Goal: Find specific page/section: Find specific page/section

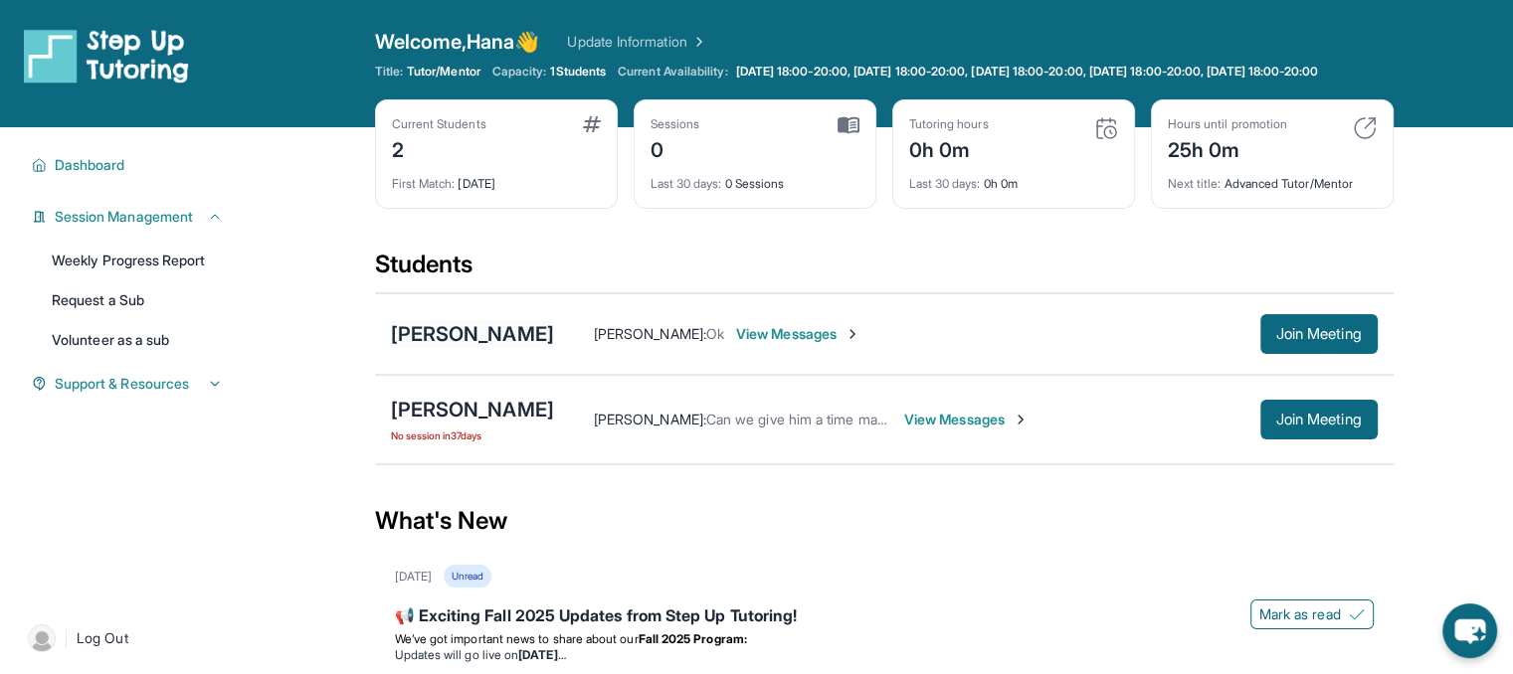
click at [479, 348] on div "[PERSON_NAME]" at bounding box center [472, 334] width 163 height 28
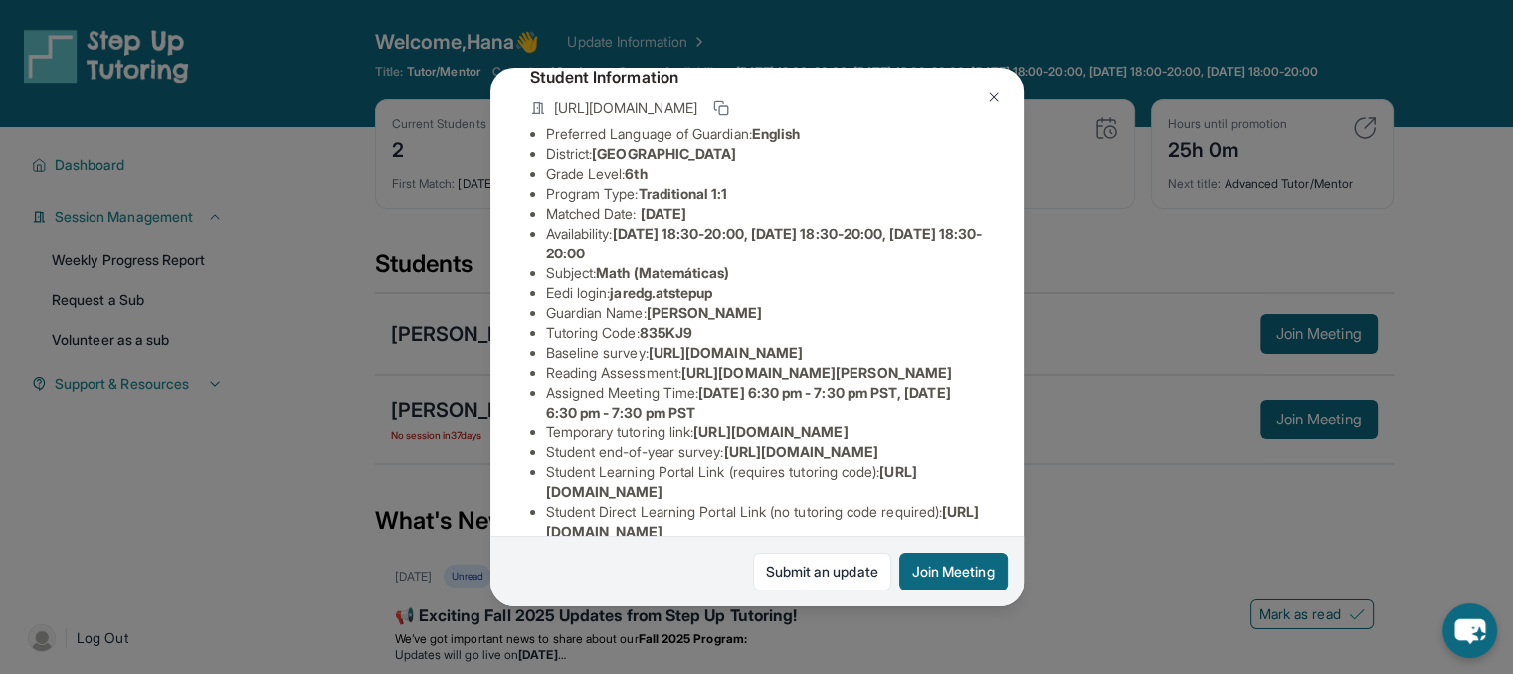
scroll to position [129, 0]
click at [975, 107] on div "[PERSON_NAME] Guardian: [PERSON_NAME] Student Information [URL][DOMAIN_NAME] Pr…" at bounding box center [756, 337] width 533 height 539
click at [995, 90] on img at bounding box center [994, 98] width 16 height 16
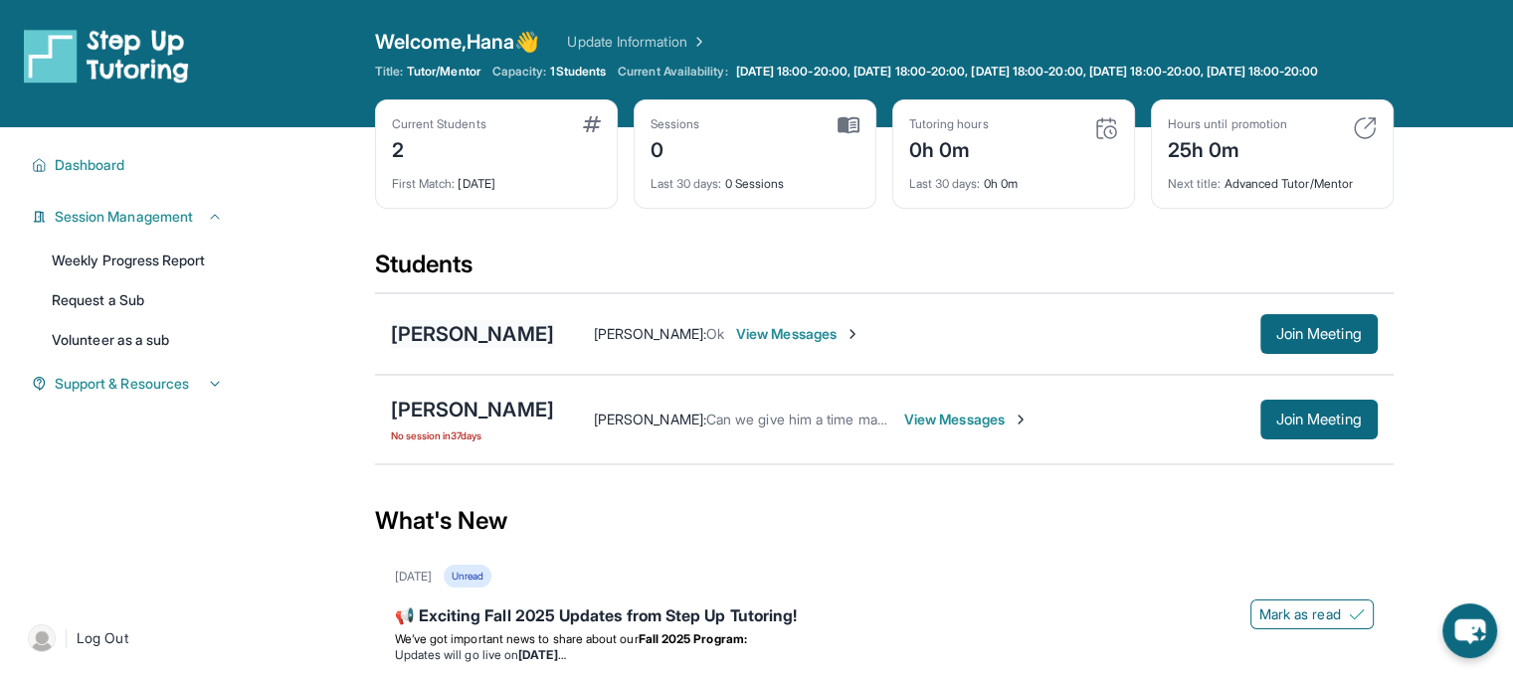
click at [453, 348] on div "[PERSON_NAME]" at bounding box center [472, 334] width 163 height 28
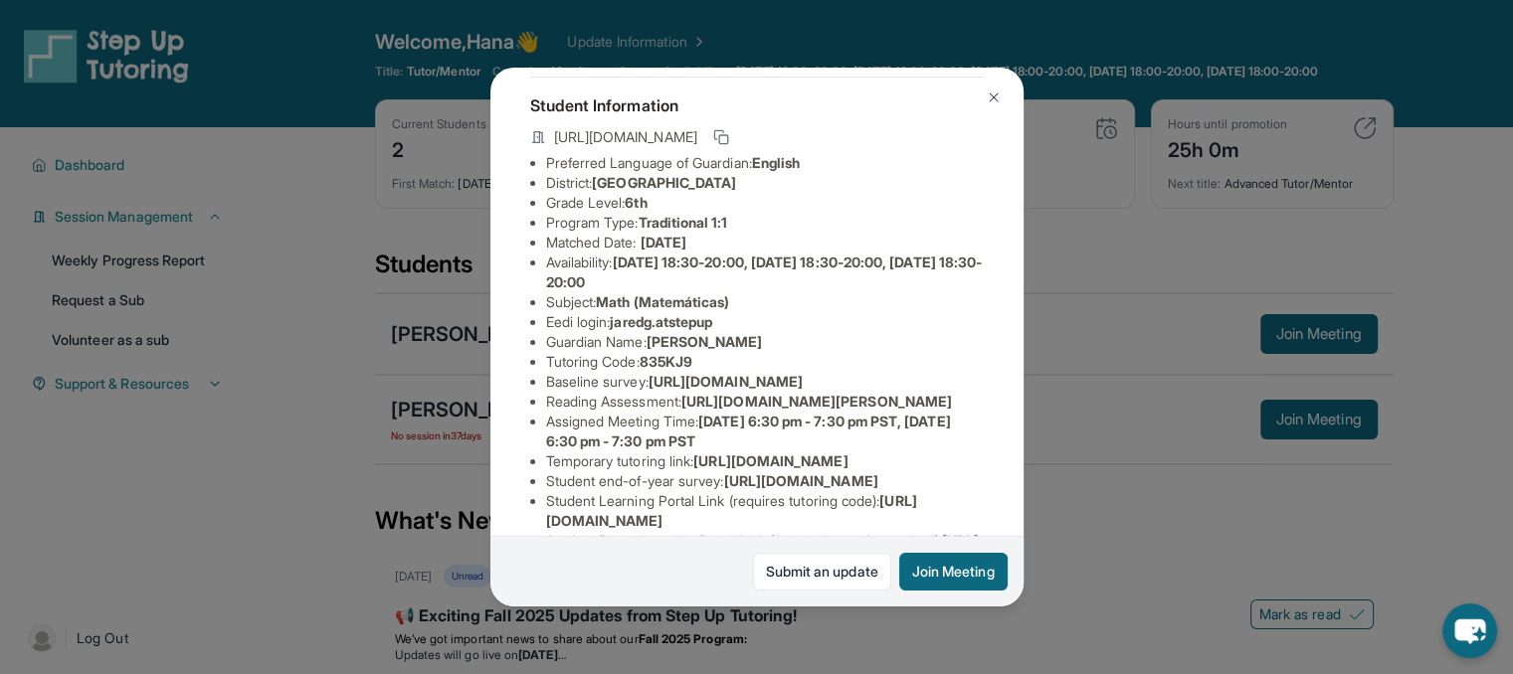
scroll to position [99, 0]
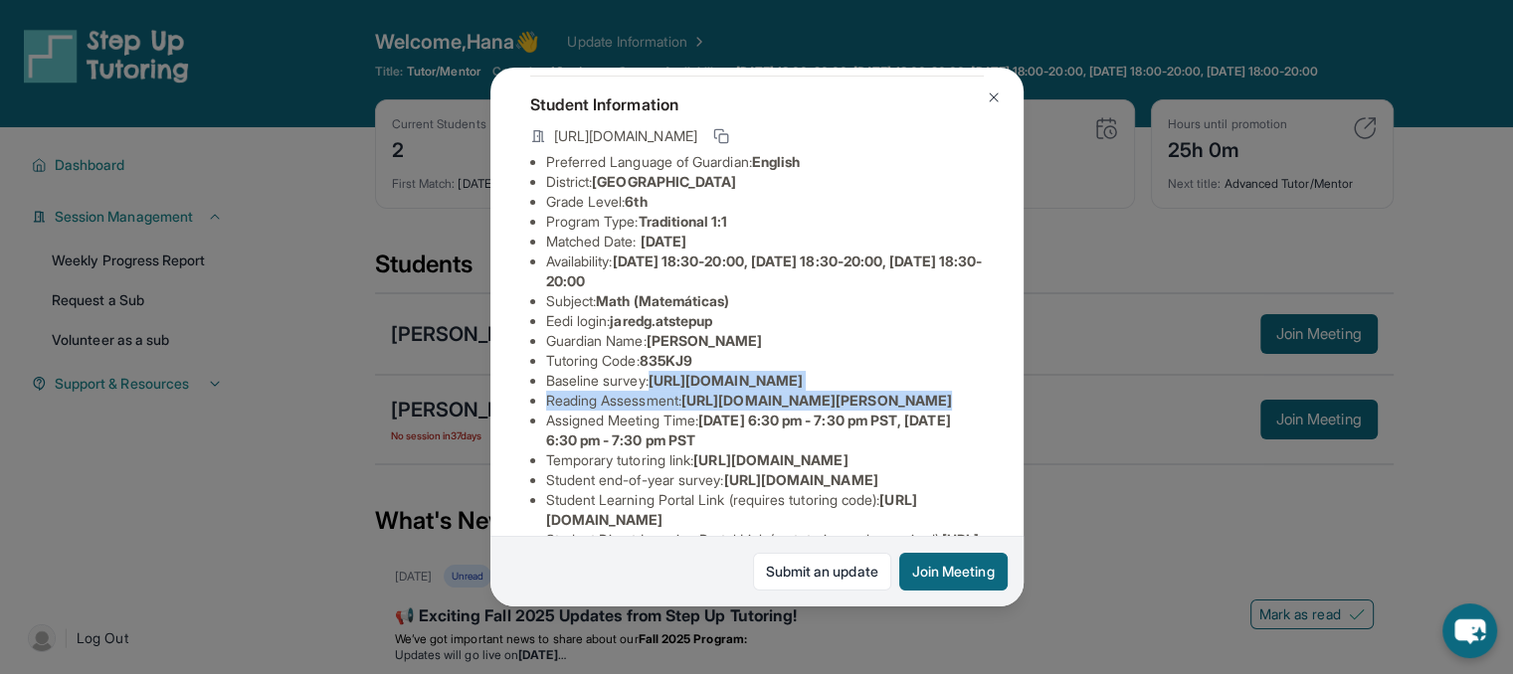
drag, startPoint x: 546, startPoint y: 416, endPoint x: 922, endPoint y: 474, distance: 380.4
click at [922, 474] on ul "Preferred Language of Guardian: English District: [GEOGRAPHIC_DATA] Unified Sch…" at bounding box center [757, 371] width 454 height 438
copy ul "[URL][DOMAIN_NAME] Reading Assessment : [URL][DOMAIN_NAME]?"
click at [803, 389] on span "[URL][DOMAIN_NAME]" at bounding box center [726, 380] width 154 height 17
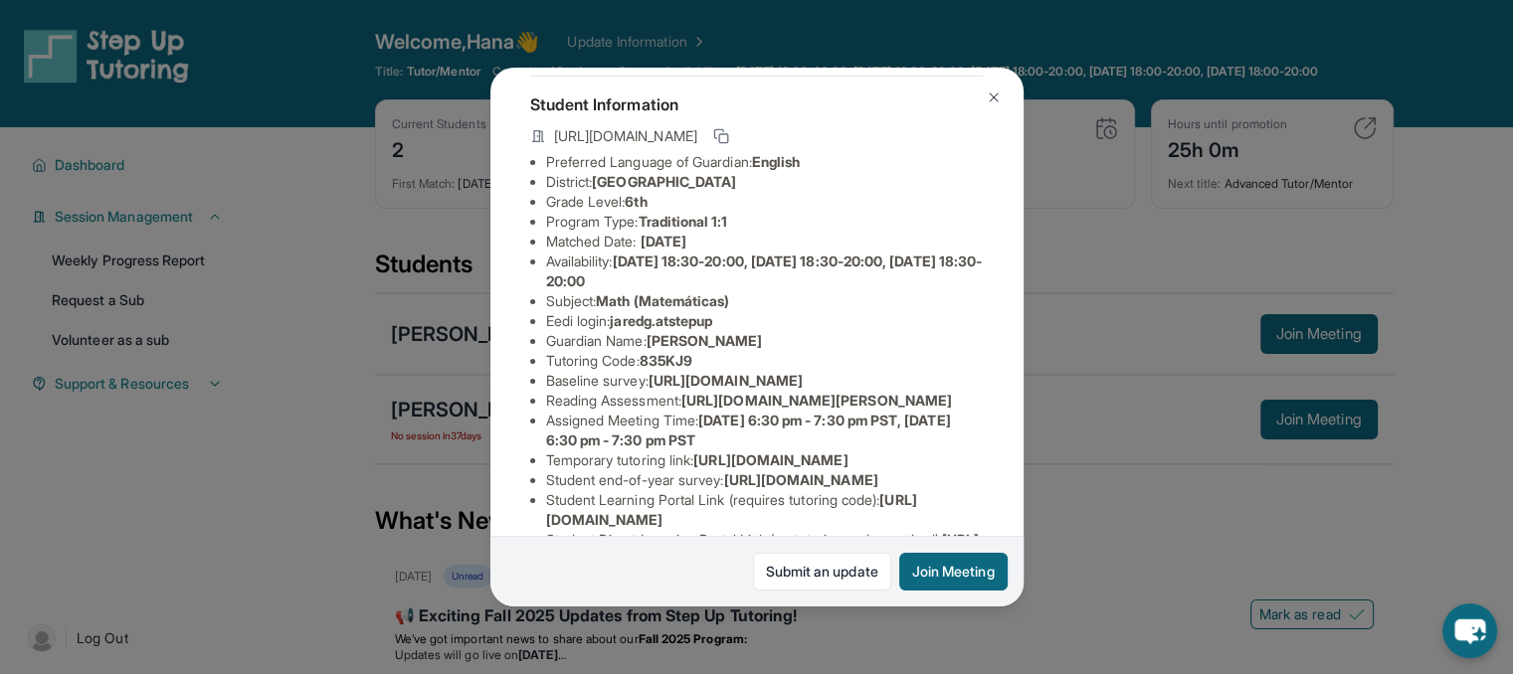
scroll to position [99, 731]
drag, startPoint x: 541, startPoint y: 414, endPoint x: 1044, endPoint y: 452, distance: 503.8
click at [1044, 452] on div "[PERSON_NAME] Guardian: [PERSON_NAME] Student Information [URL][DOMAIN_NAME] Pr…" at bounding box center [756, 337] width 1513 height 674
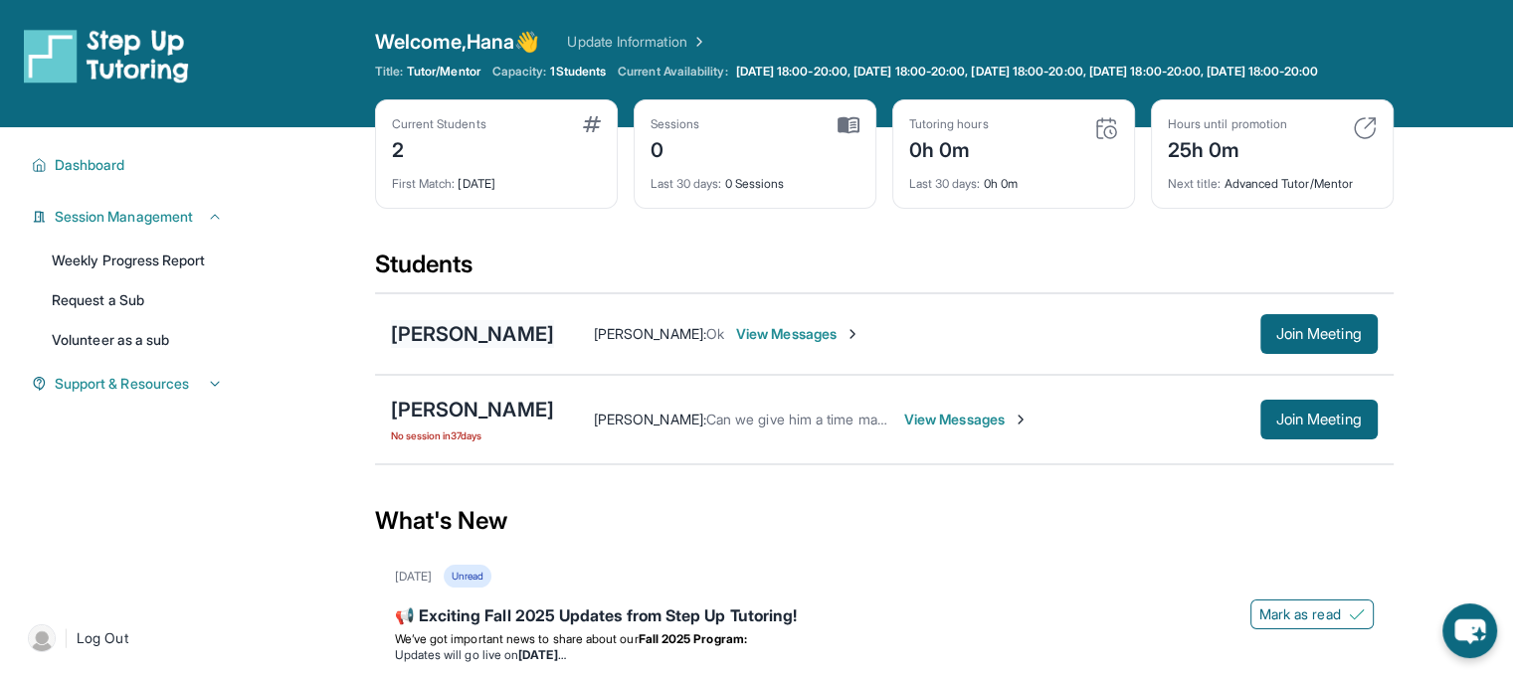
click at [410, 345] on div "[PERSON_NAME]" at bounding box center [472, 334] width 163 height 28
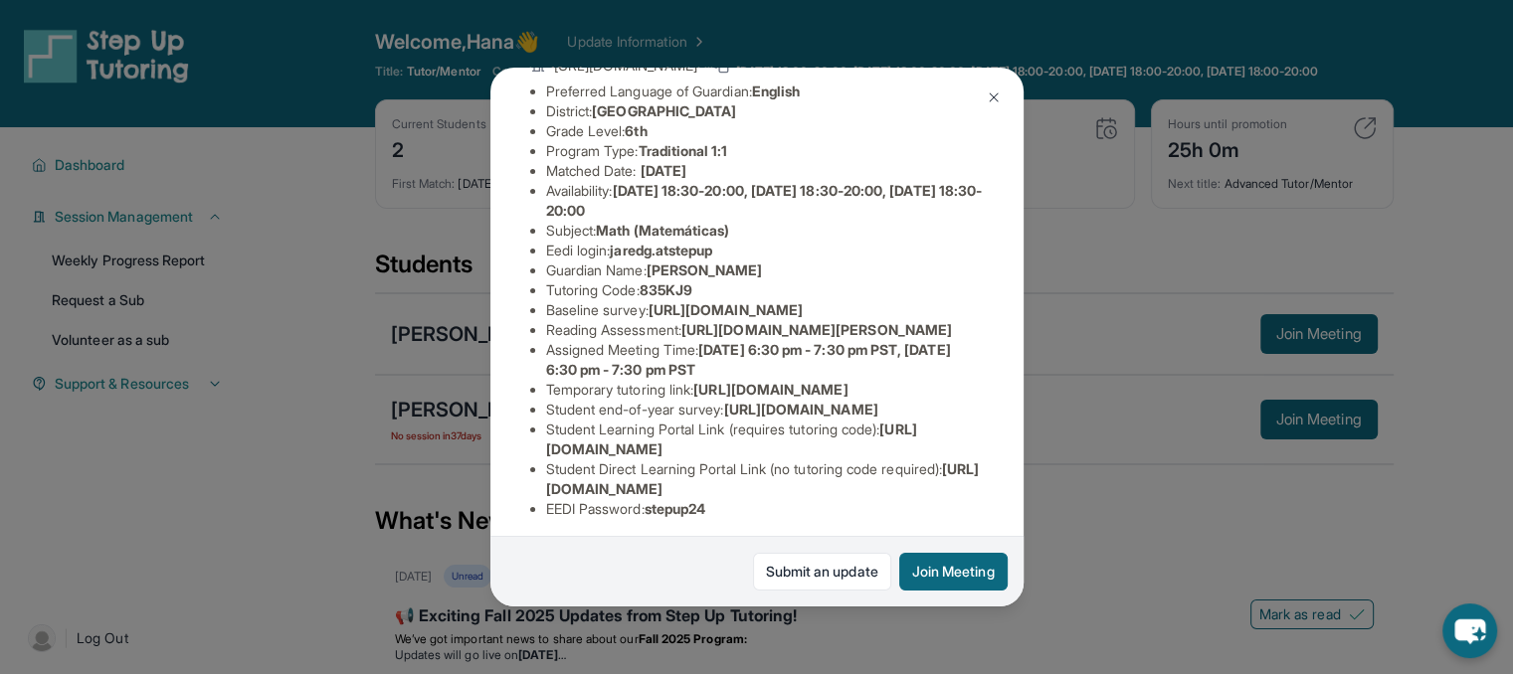
scroll to position [167, 0]
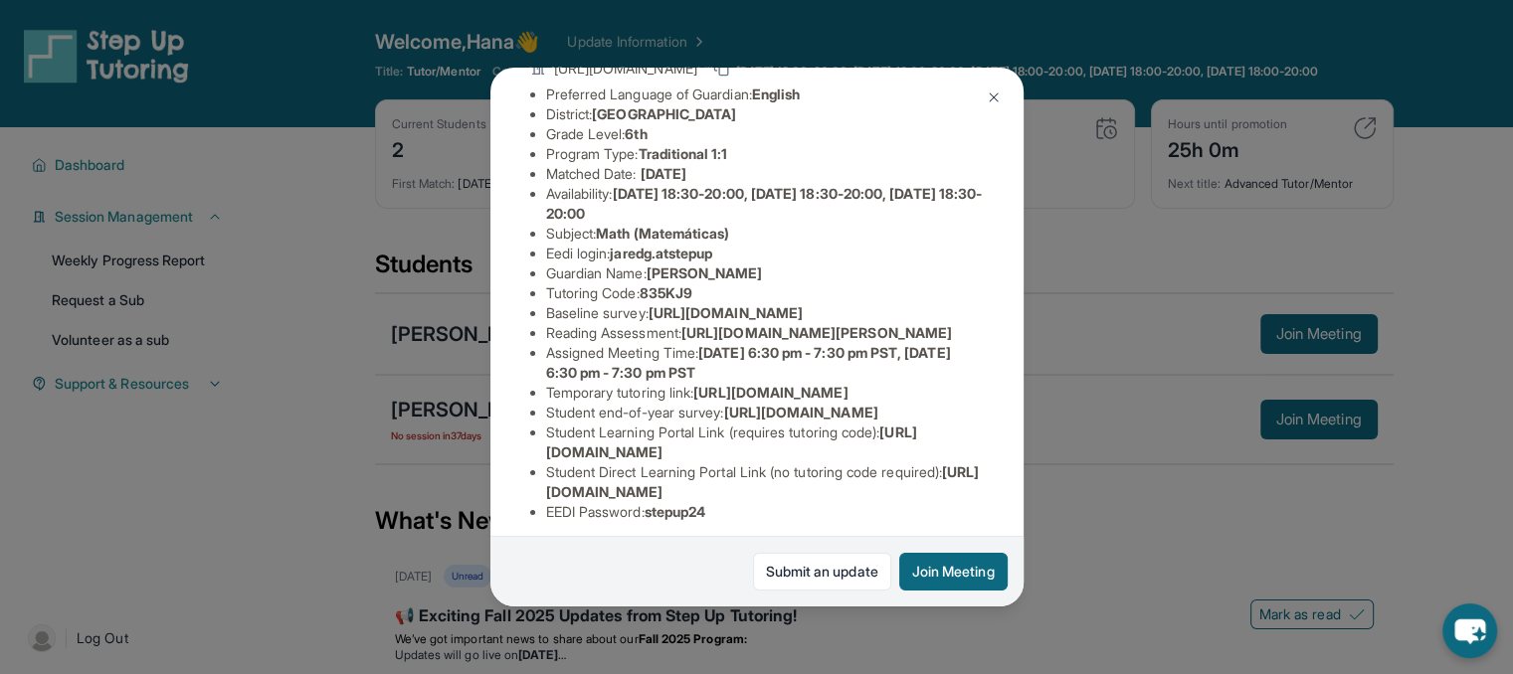
drag, startPoint x: 545, startPoint y: 348, endPoint x: 926, endPoint y: 375, distance: 381.9
click at [926, 323] on li "Baseline survey : [URL][DOMAIN_NAME]" at bounding box center [765, 313] width 438 height 20
drag, startPoint x: 545, startPoint y: 347, endPoint x: 1035, endPoint y: 393, distance: 491.6
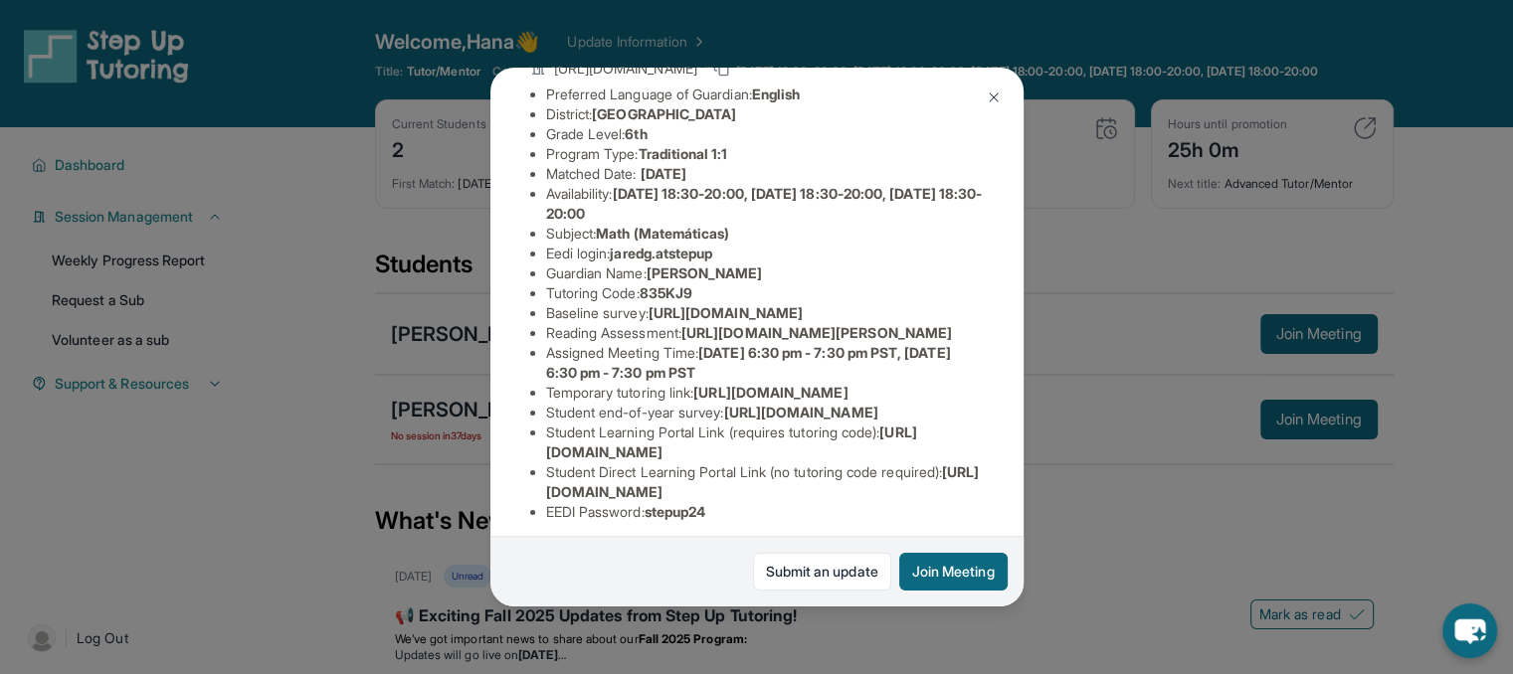
click at [1035, 393] on div "[PERSON_NAME] Guardian: [PERSON_NAME] Student Information [URL][DOMAIN_NAME] Pr…" at bounding box center [756, 337] width 1513 height 674
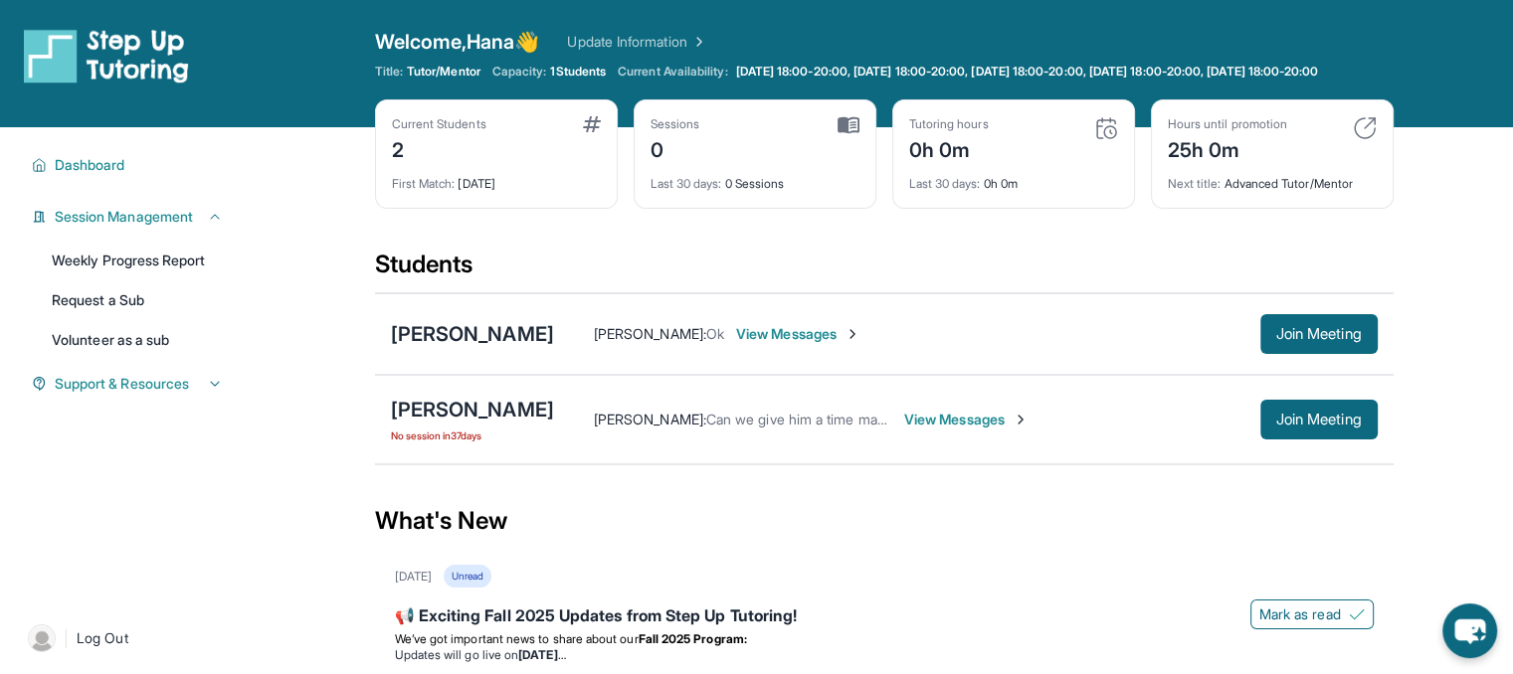
click at [491, 364] on div "[PERSON_NAME] [PERSON_NAME] : Ok View Messages Join Meeting" at bounding box center [884, 334] width 1019 height 82
click at [494, 348] on div "[PERSON_NAME]" at bounding box center [472, 334] width 163 height 28
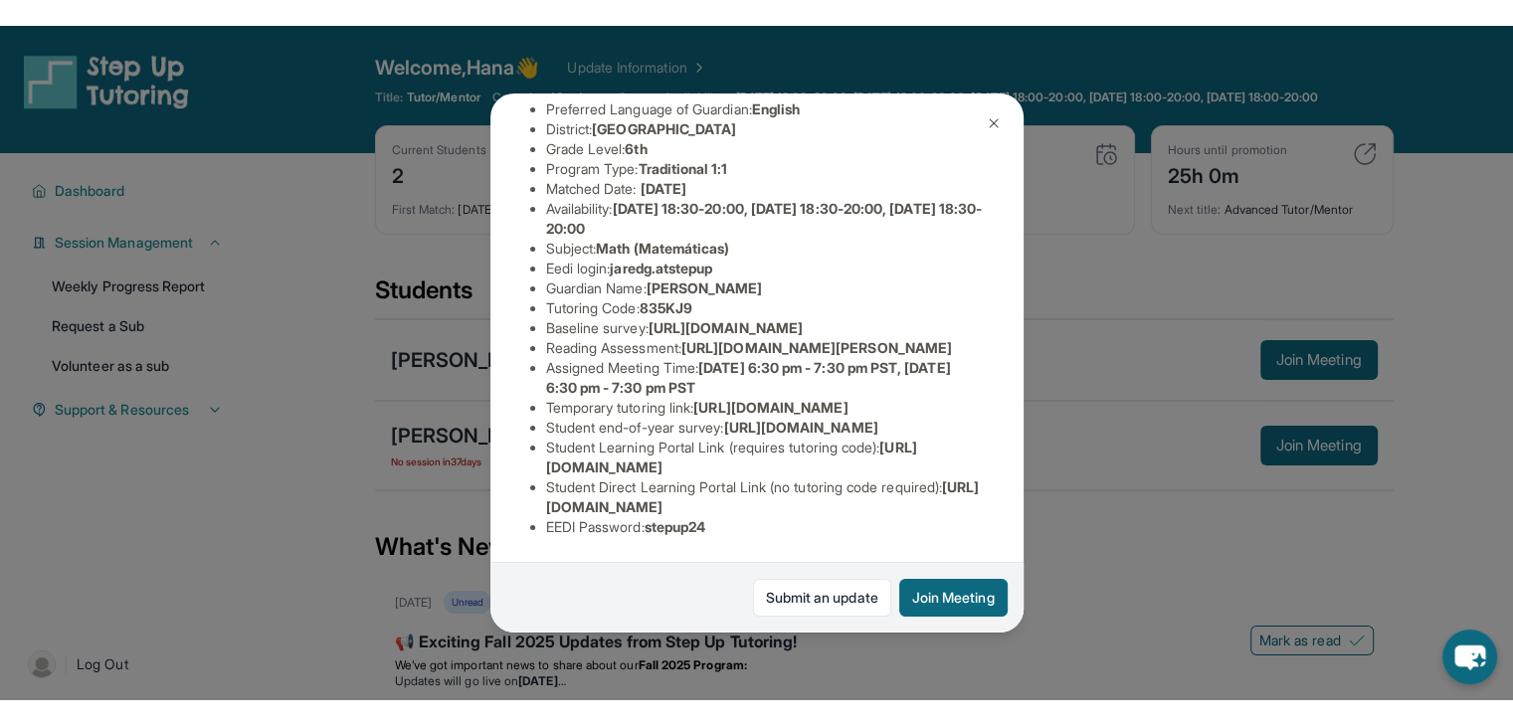
scroll to position [209, 725]
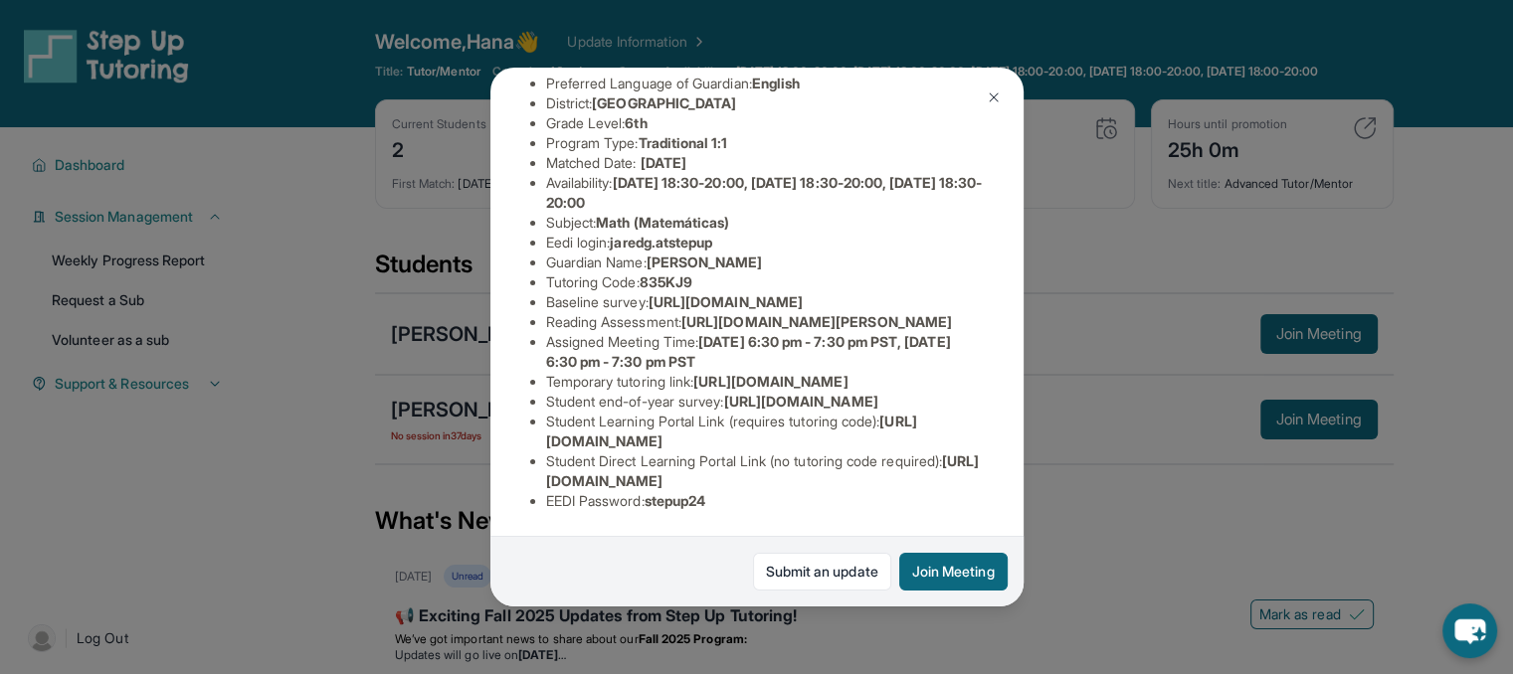
drag, startPoint x: 525, startPoint y: 307, endPoint x: 870, endPoint y: 342, distance: 346.9
click at [803, 310] on span "[URL][DOMAIN_NAME]" at bounding box center [726, 301] width 154 height 17
copy span "[URL][DOMAIN_NAME]"
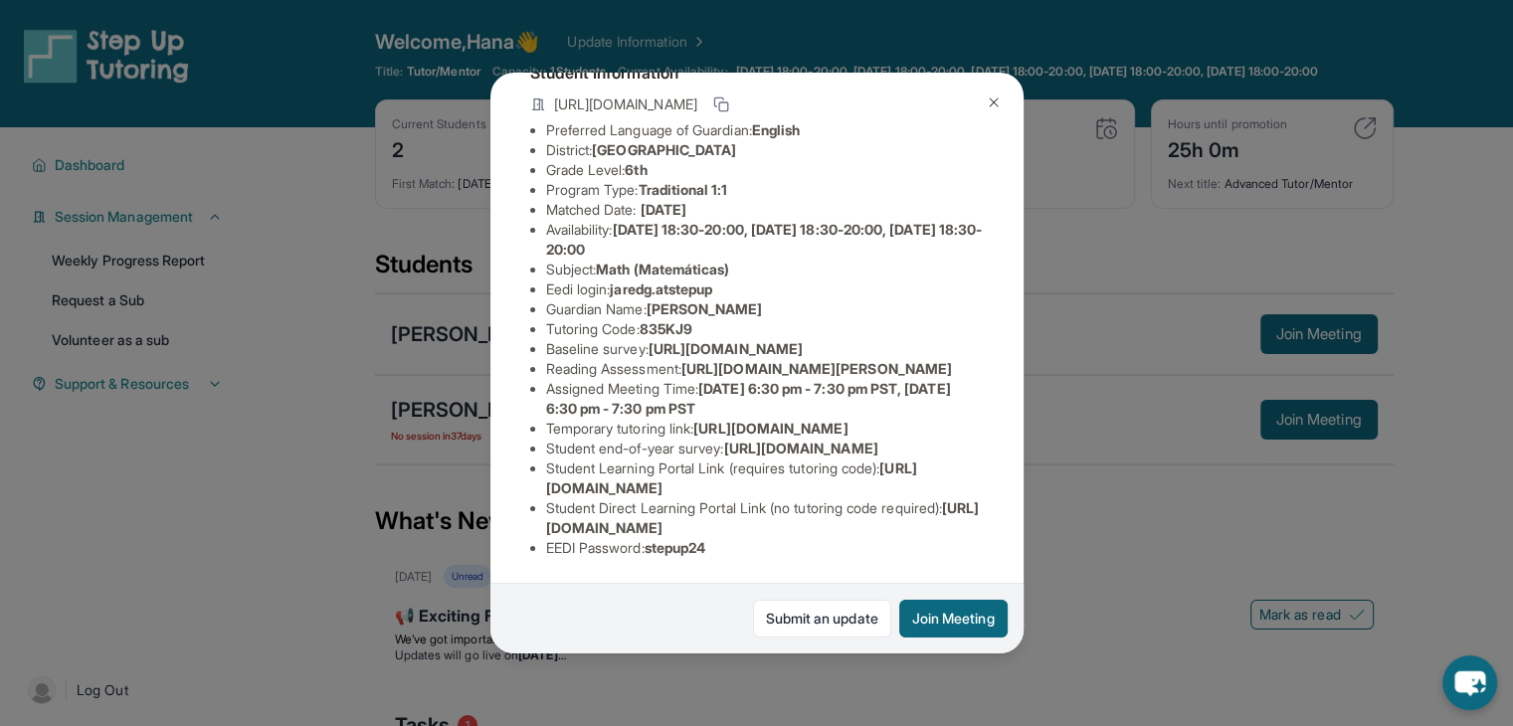
click at [988, 96] on img at bounding box center [994, 103] width 16 height 16
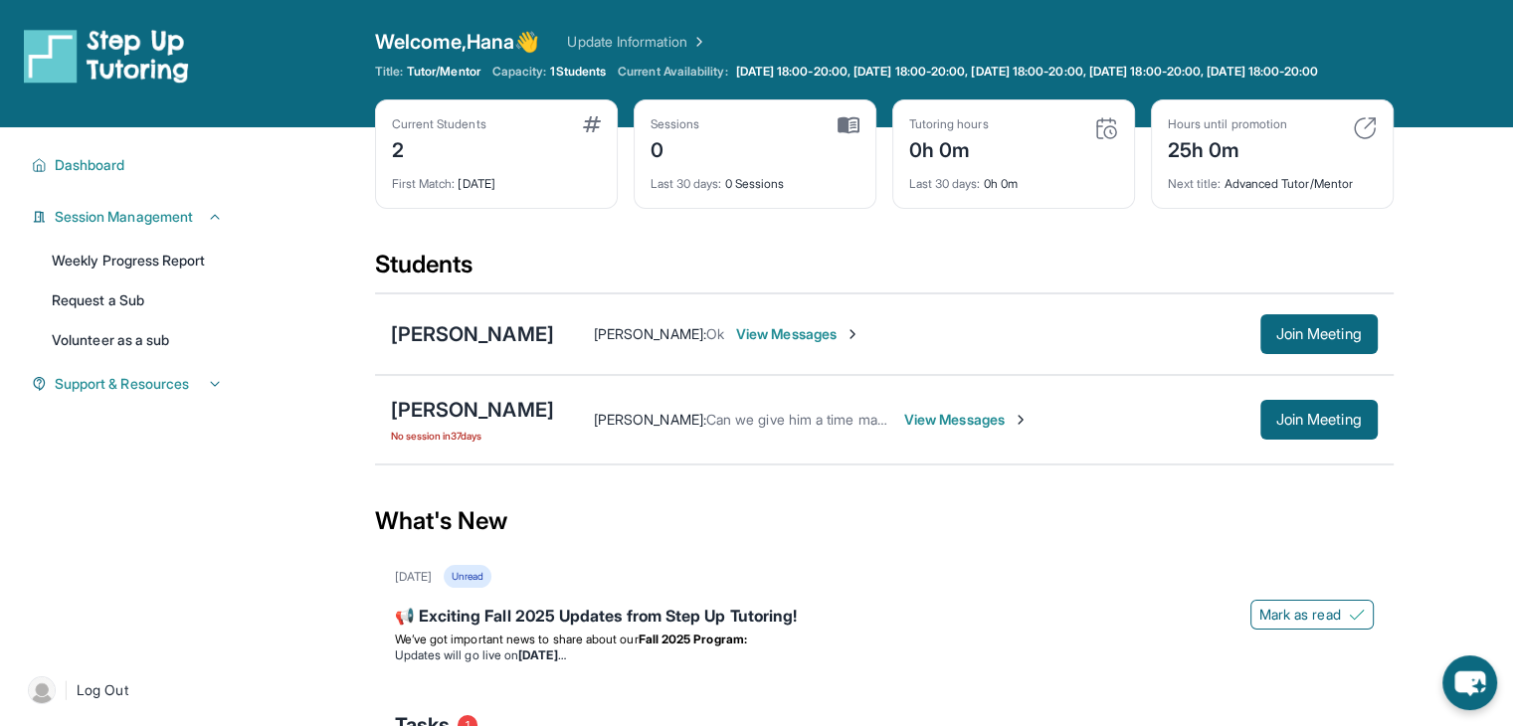
click at [451, 132] on div "Current Students" at bounding box center [439, 124] width 95 height 16
click at [595, 132] on img at bounding box center [592, 124] width 18 height 16
click at [454, 422] on div "[PERSON_NAME]" at bounding box center [472, 410] width 163 height 28
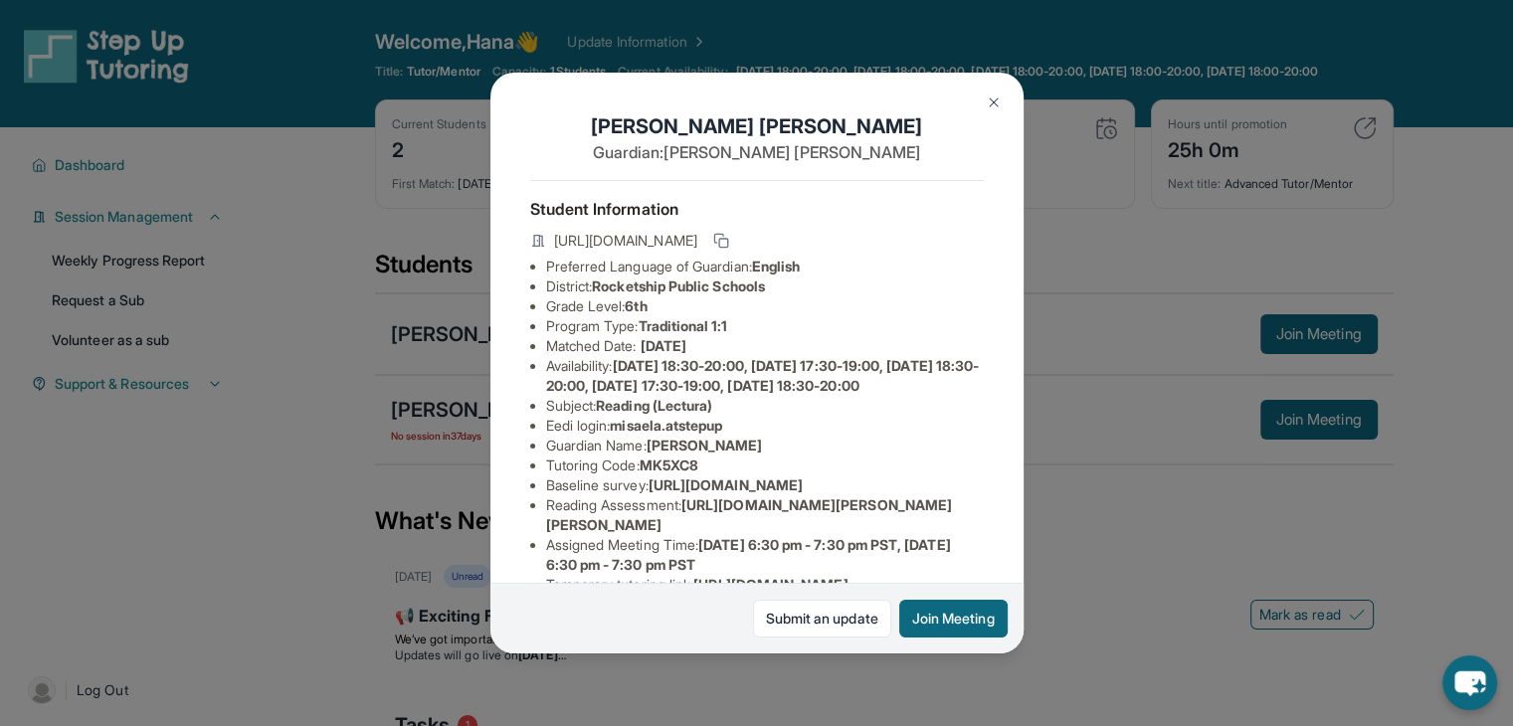
click at [995, 102] on img at bounding box center [994, 103] width 16 height 16
